Goal: Information Seeking & Learning: Learn about a topic

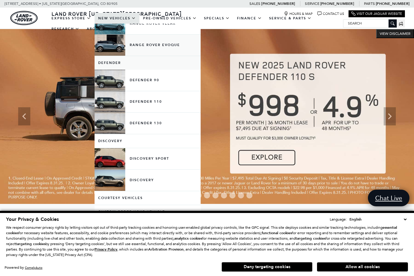
scroll to position [82, 0]
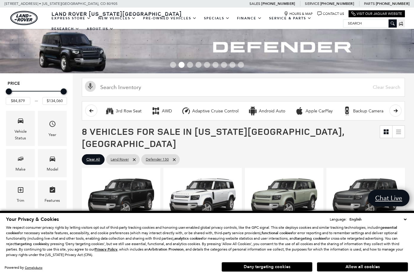
click at [283, 265] on button "Deny targeting cookies" at bounding box center [267, 267] width 91 height 10
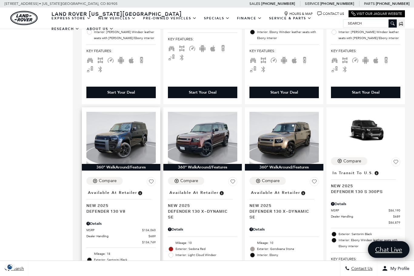
scroll to position [313, 0]
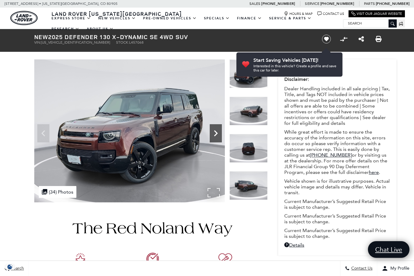
click at [215, 133] on icon "Next" at bounding box center [216, 133] width 12 height 12
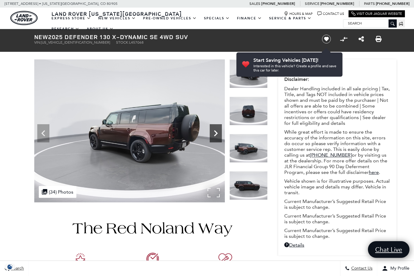
click at [215, 133] on icon "Next" at bounding box center [216, 133] width 12 height 12
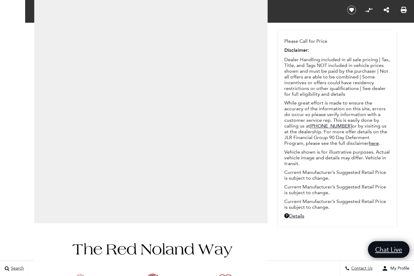
scroll to position [70, 0]
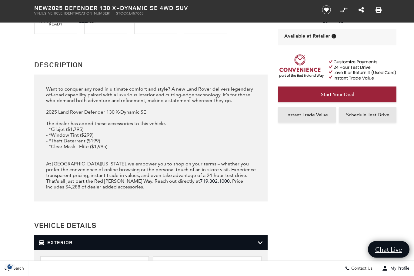
scroll to position [801, 0]
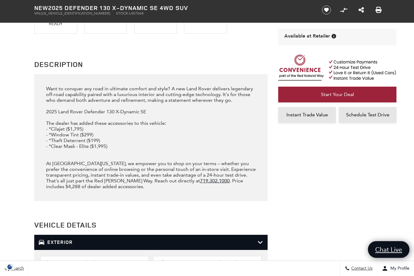
click at [57, 144] on div "Want to conquer any road in ultimate comfort and style? A new Land Rover delive…" at bounding box center [151, 138] width 210 height 104
copy div "Cilajet"
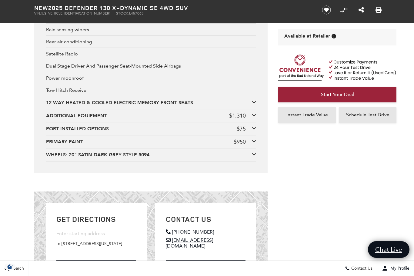
scroll to position [1556, 0]
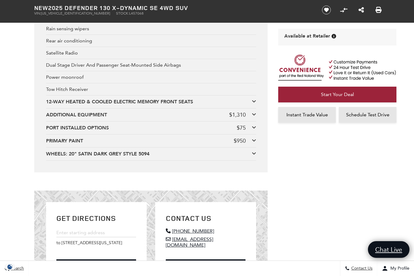
click at [254, 117] on icon at bounding box center [254, 114] width 4 height 5
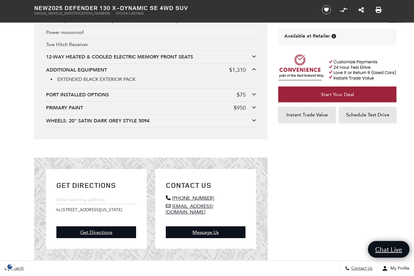
scroll to position [1601, 0]
click at [252, 97] on icon at bounding box center [254, 94] width 4 height 5
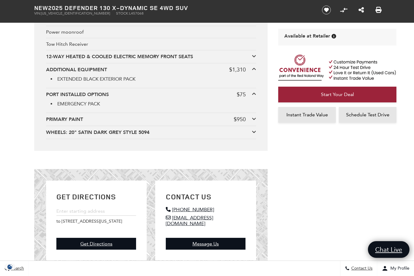
click at [251, 123] on div "PRIMARY PAINT $950" at bounding box center [151, 119] width 210 height 7
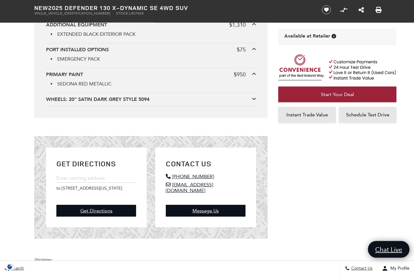
scroll to position [1660, 0]
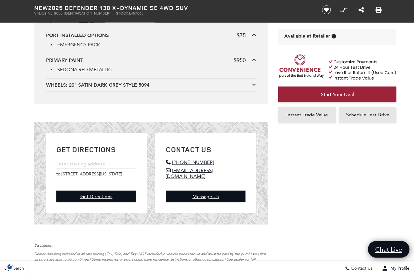
click at [253, 87] on icon at bounding box center [254, 84] width 4 height 5
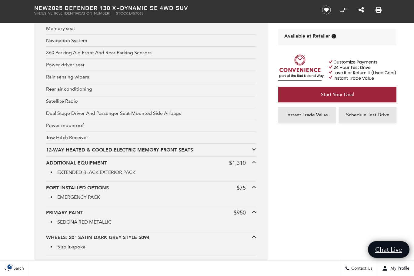
scroll to position [1467, 0]
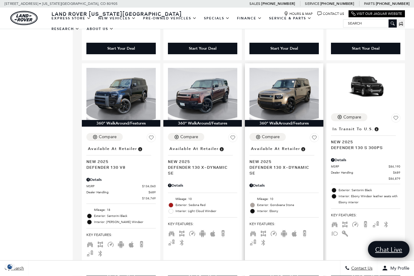
scroll to position [351, 0]
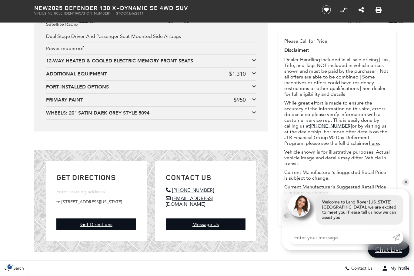
scroll to position [1539, 0]
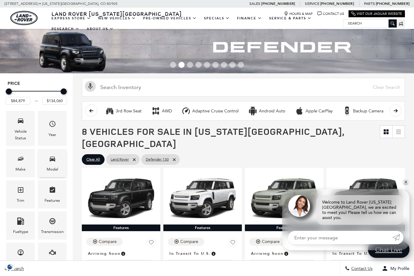
click at [53, 167] on div "Model" at bounding box center [53, 169] width 12 height 7
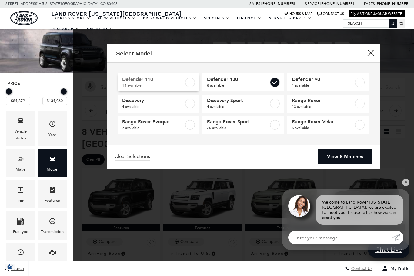
click at [186, 83] on label at bounding box center [190, 83] width 10 height 10
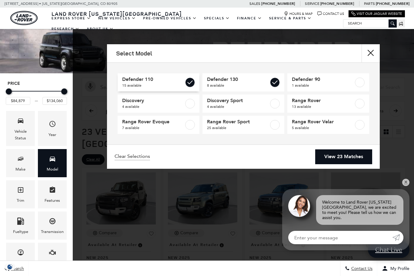
type input "$81,285"
checkbox input "true"
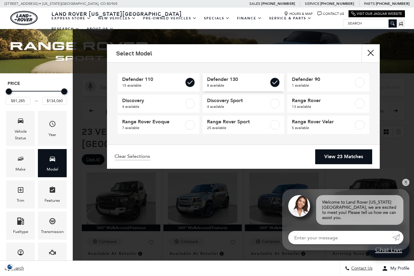
click at [270, 83] on label at bounding box center [275, 83] width 10 height 10
type input "$124,545"
checkbox input "false"
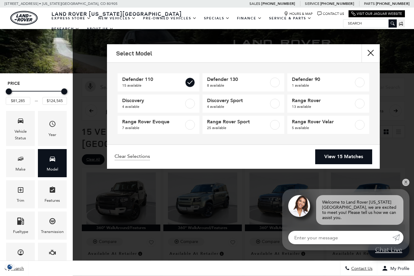
click at [325, 158] on link "View 15 Matches" at bounding box center [343, 156] width 57 height 15
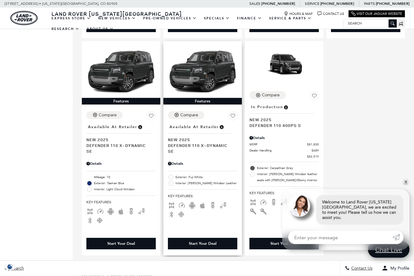
scroll to position [819, 0]
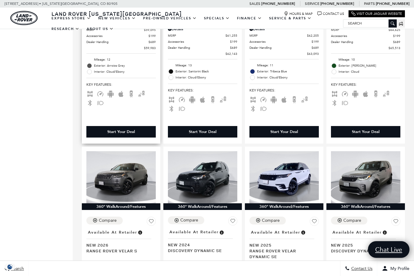
scroll to position [740, 0]
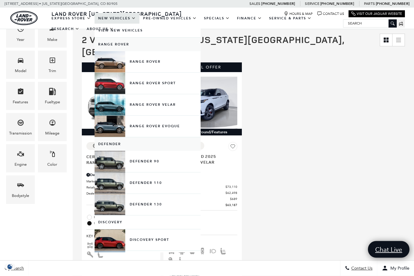
scroll to position [121, 0]
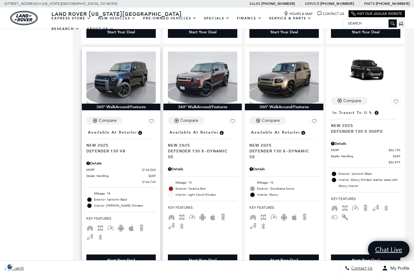
scroll to position [368, 0]
